Goal: Task Accomplishment & Management: Manage account settings

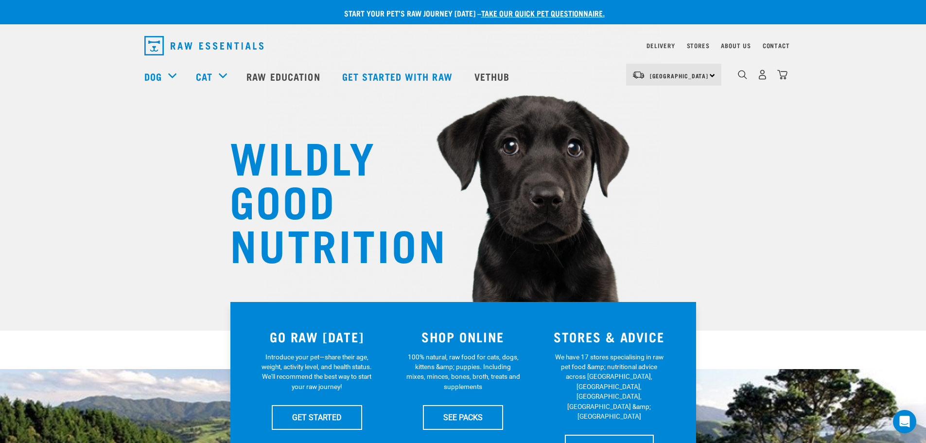
click at [765, 83] on div "0" at bounding box center [762, 75] width 50 height 22
click at [763, 80] on img "dropdown navigation" at bounding box center [762, 75] width 10 height 10
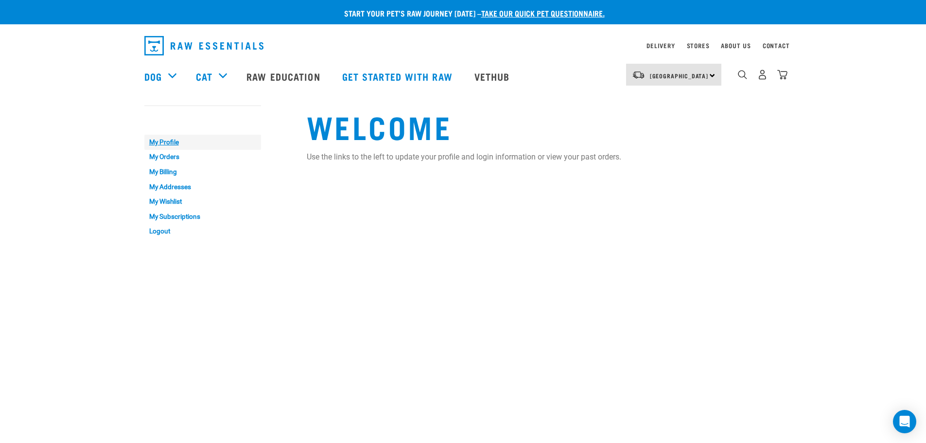
click at [174, 144] on link "My Profile" at bounding box center [202, 142] width 117 height 15
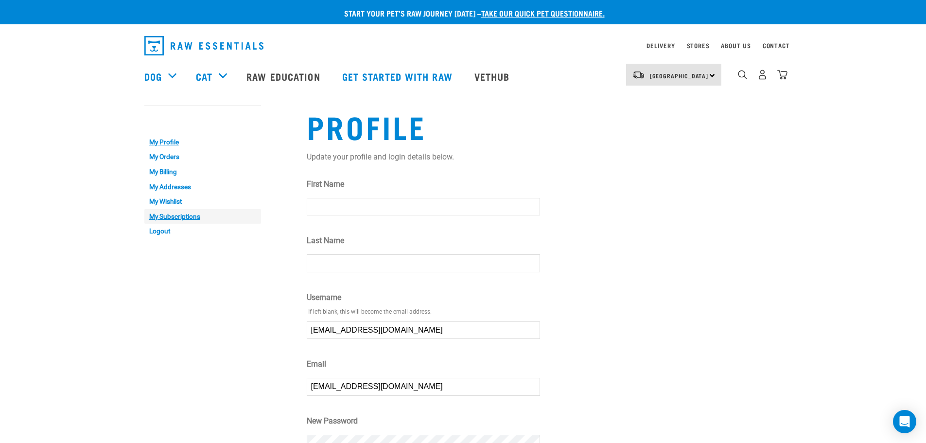
click at [158, 217] on link "My Subscriptions" at bounding box center [202, 216] width 117 height 15
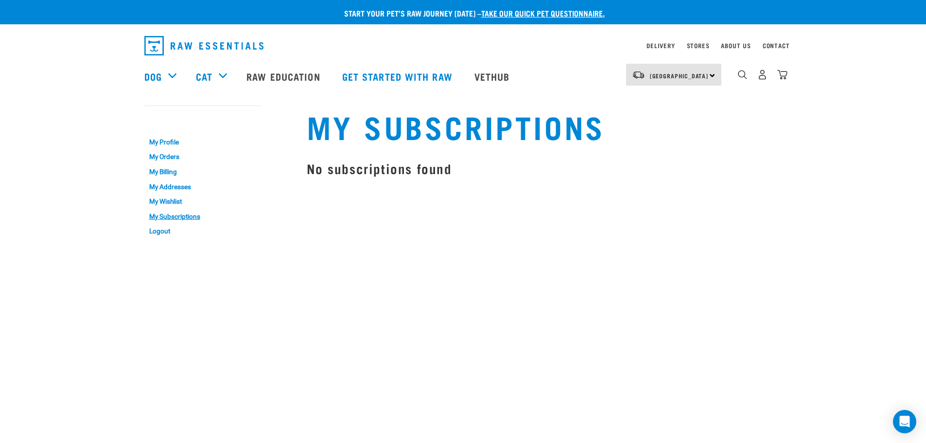
click at [768, 80] on div "0" at bounding box center [762, 75] width 50 height 22
click at [765, 80] on img "dropdown navigation" at bounding box center [762, 75] width 10 height 10
click at [152, 229] on link "Logout" at bounding box center [202, 231] width 117 height 15
